Goal: Check status: Check status

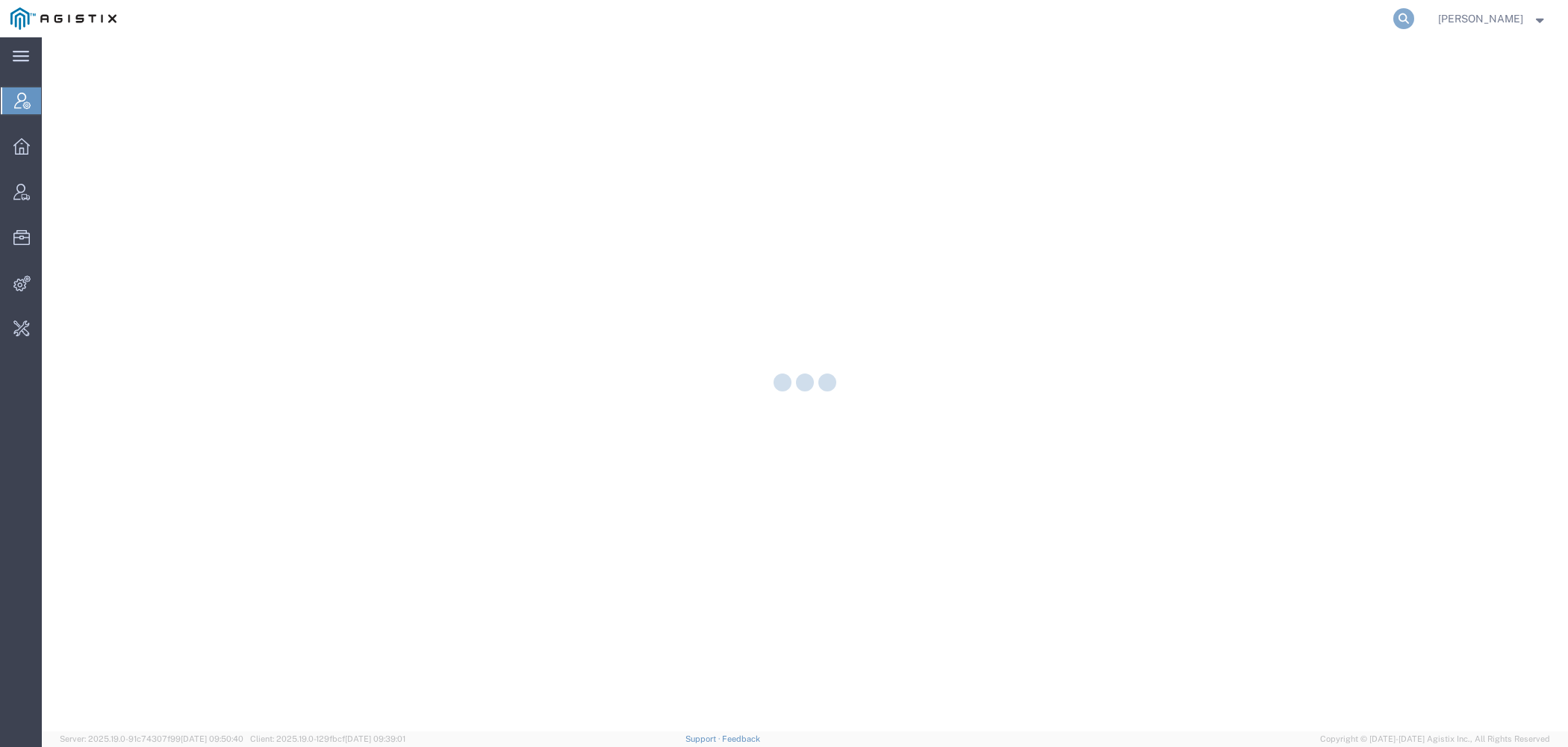
click at [1401, 24] on icon at bounding box center [1404, 19] width 21 height 21
paste input "56836635"
type input "56836635"
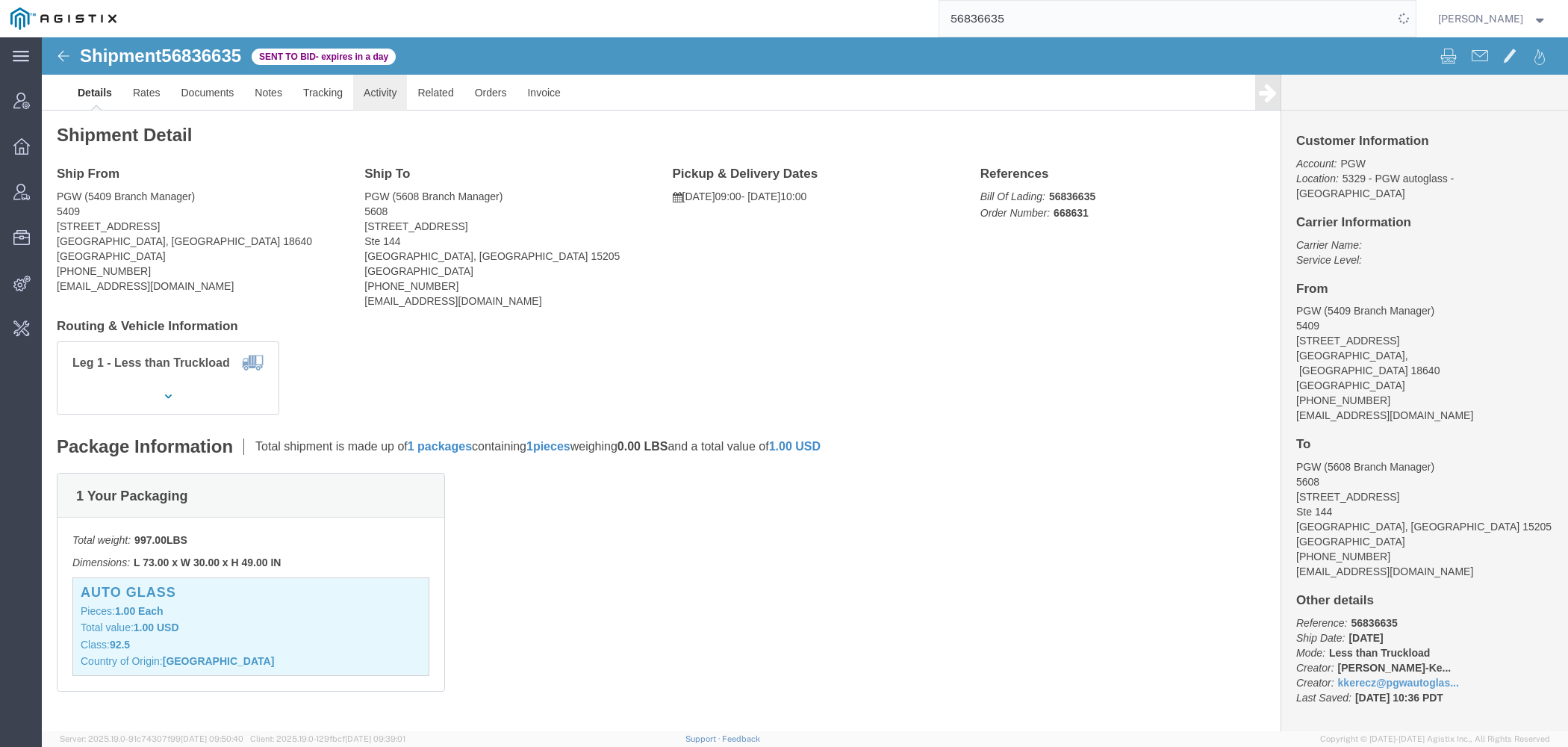
click link "Activity"
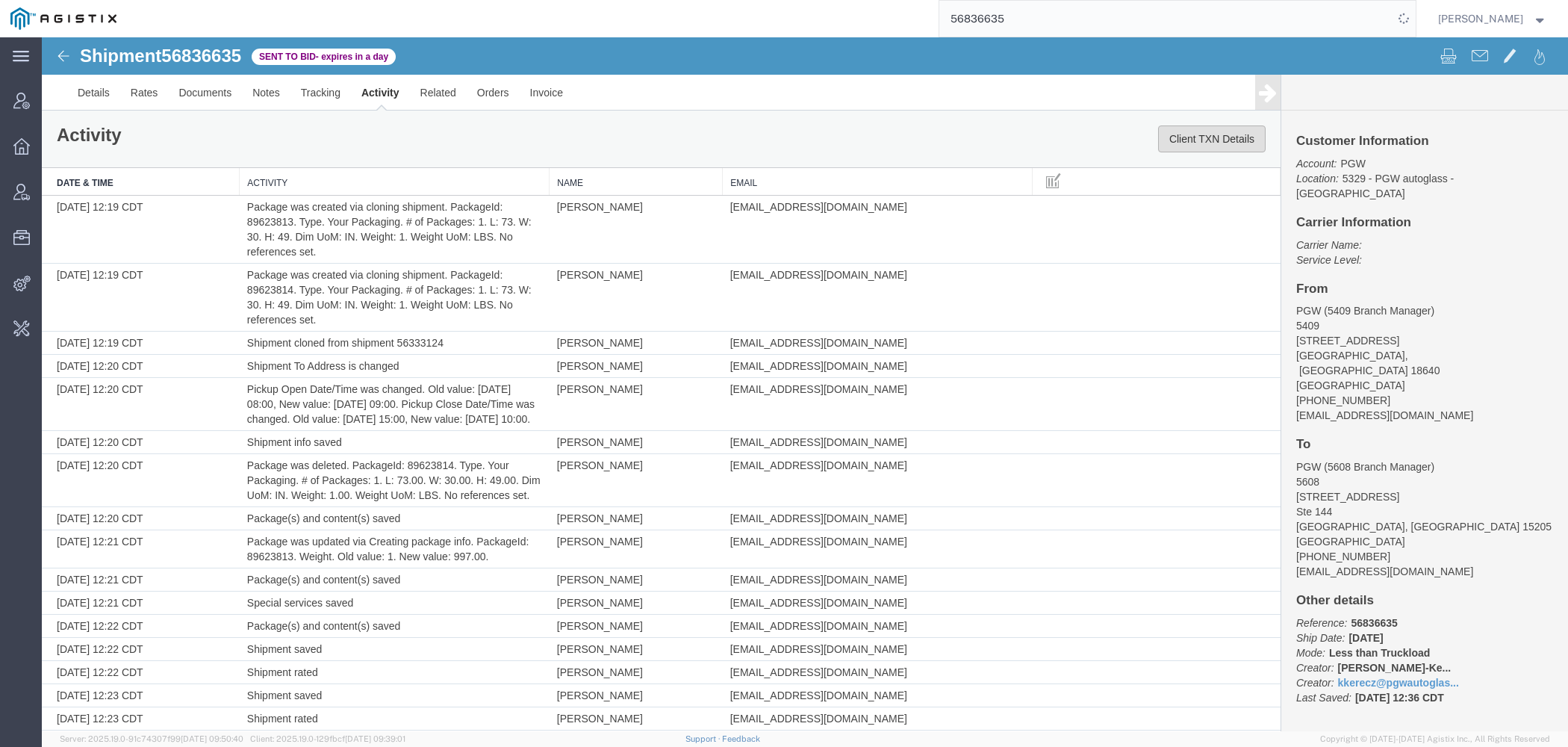
click at [1184, 149] on button "Client TXN Details" at bounding box center [1211, 139] width 108 height 27
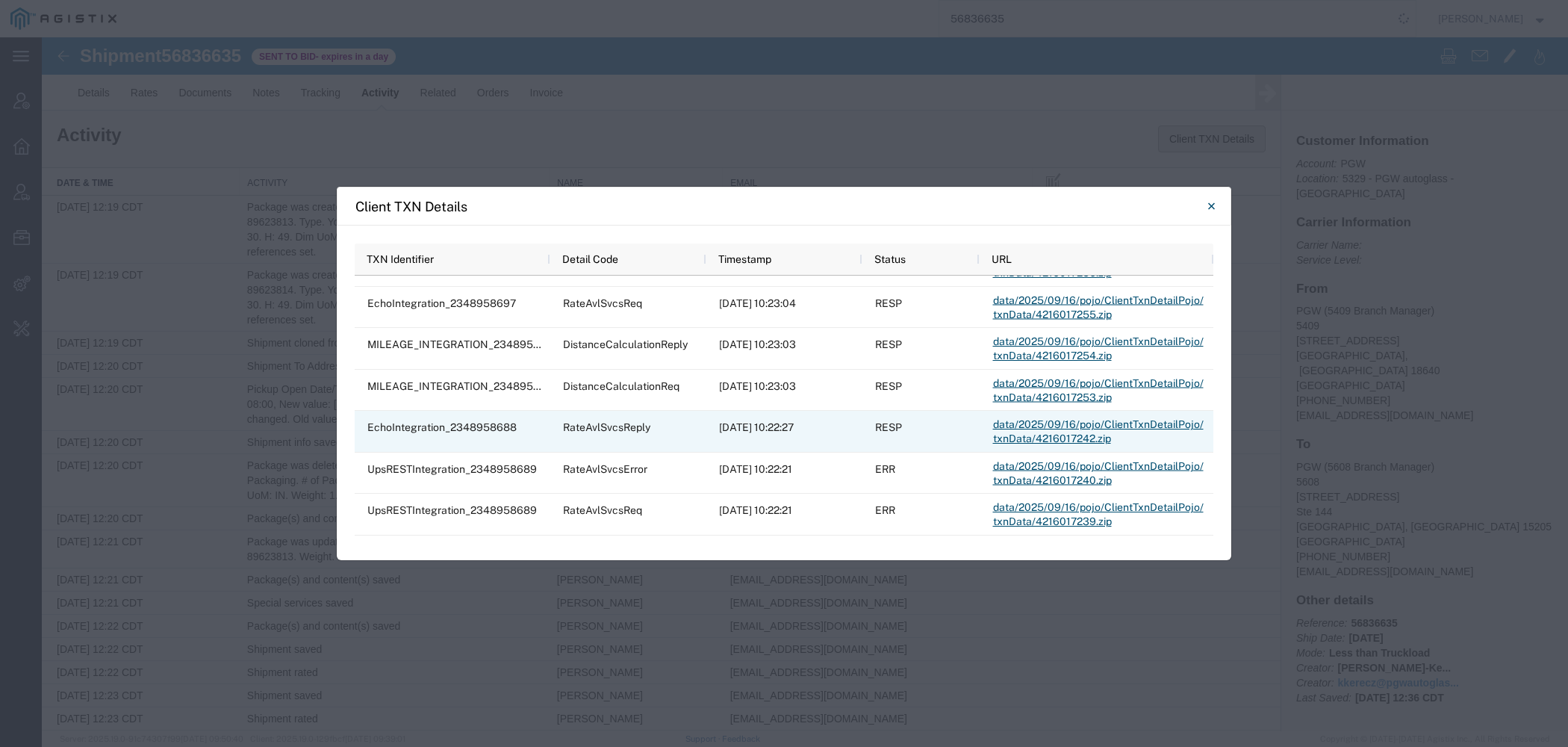
scroll to position [194, 0]
